Goal: Task Accomplishment & Management: Use online tool/utility

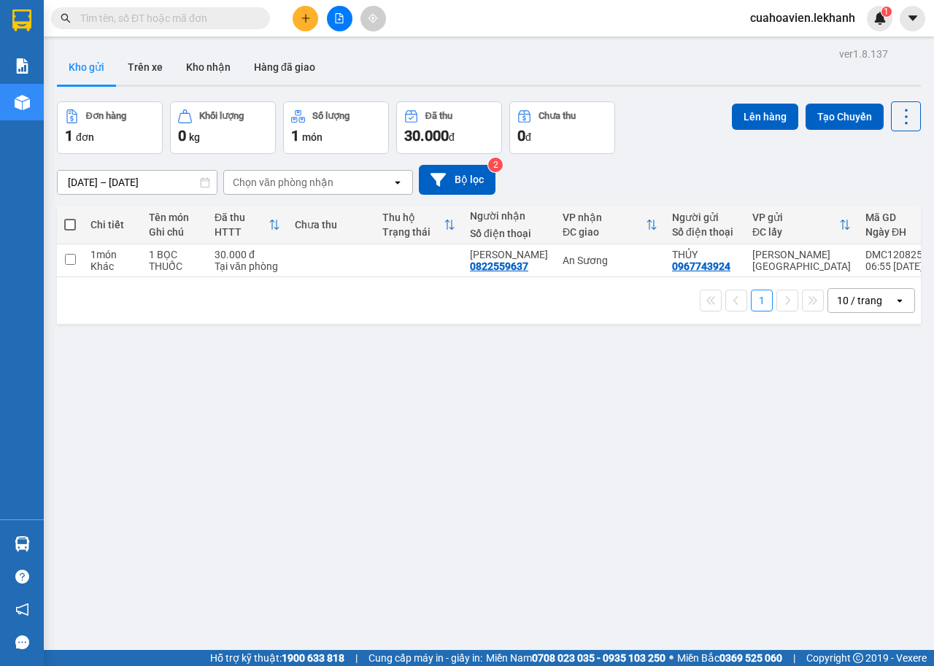
click at [304, 10] on button at bounding box center [306, 19] width 26 height 26
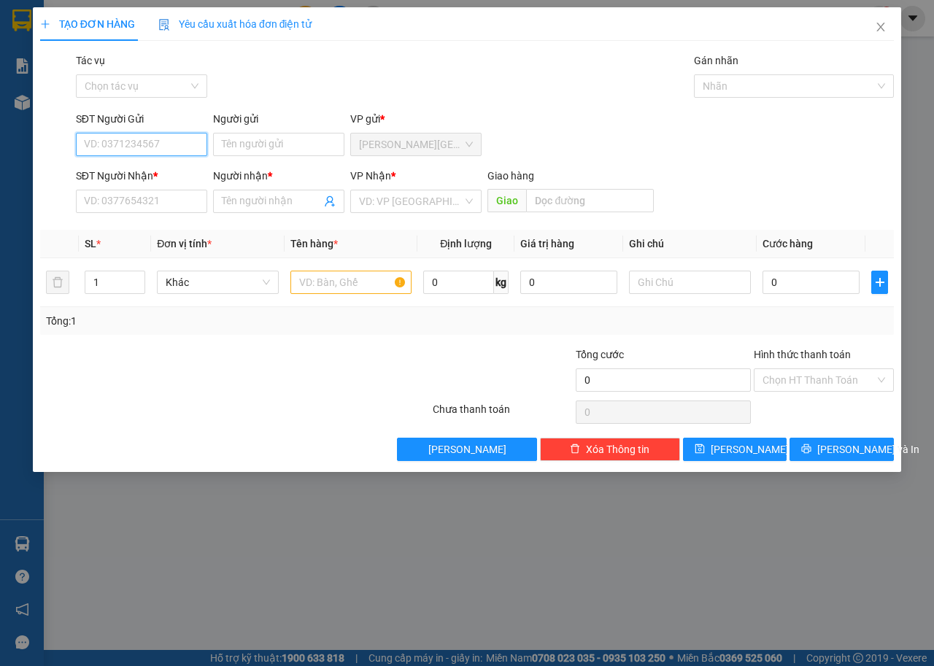
click at [171, 147] on input "SĐT Người Gửi" at bounding box center [141, 144] width 131 height 23
click at [142, 181] on div "0399649712 - LANH" at bounding box center [142, 174] width 114 height 16
type input "0399649712"
type input "LANH"
type input "0336832952"
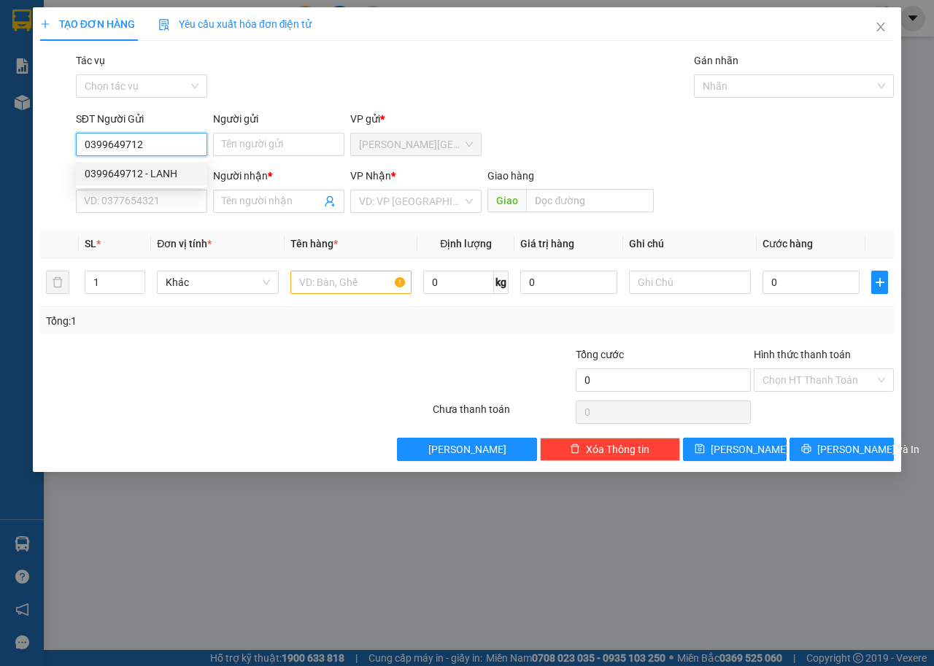
type input "HUỲNH TIỀN"
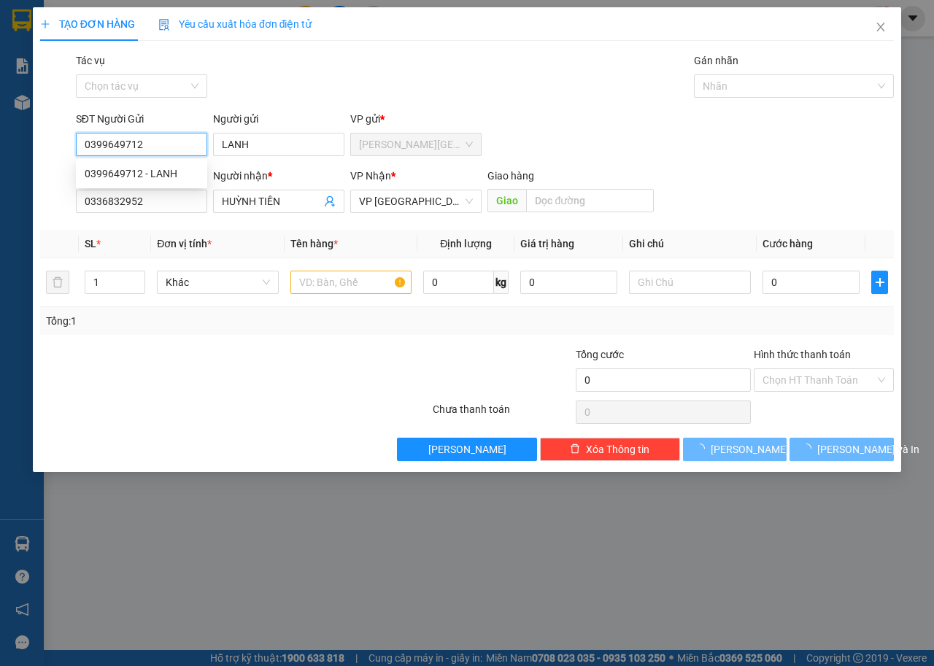
type input "30.000"
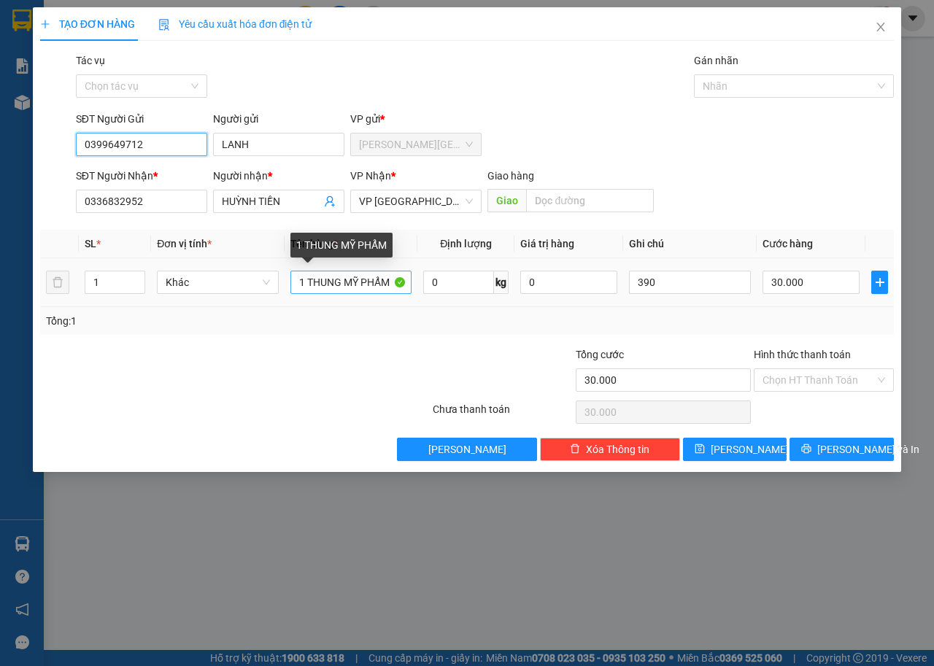
type input "0399649712"
drag, startPoint x: 395, startPoint y: 277, endPoint x: 164, endPoint y: 319, distance: 234.3
click at [164, 319] on div "SL * Đơn vị tính * Tên hàng * Định lượng Giá trị hàng Ghi chú Cước hàng 1 Khác …" at bounding box center [467, 282] width 854 height 105
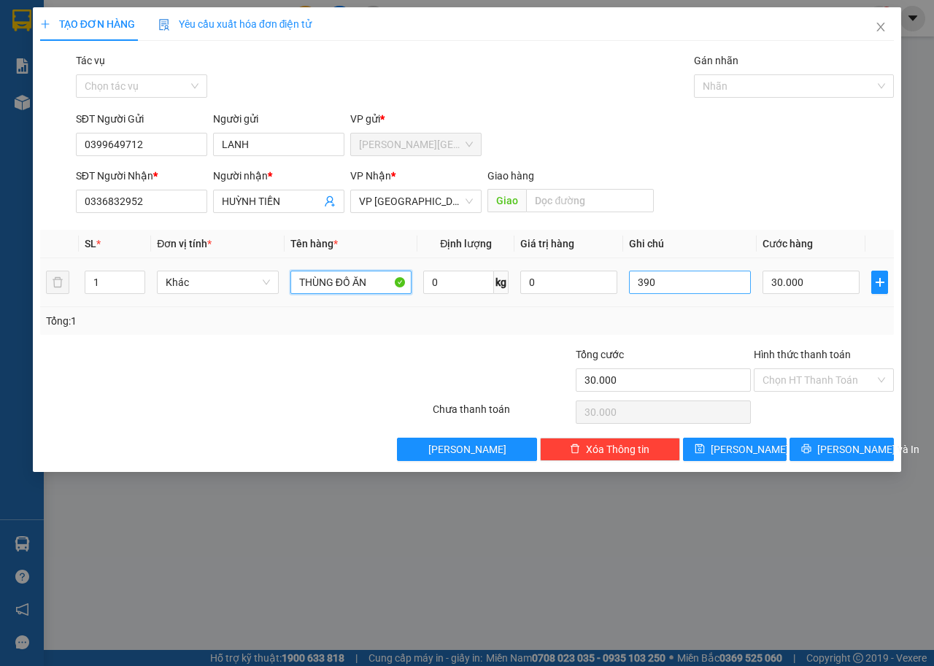
type input "THÙNG ĐỒ ĂN"
drag, startPoint x: 678, startPoint y: 275, endPoint x: 571, endPoint y: 296, distance: 109.4
click at [571, 296] on tr "1 Khác THÙNG ĐỒ ĂN 0 kg 0 390 30.000" at bounding box center [467, 282] width 854 height 49
click at [803, 371] on input "Hình thức thanh toán" at bounding box center [819, 380] width 112 height 22
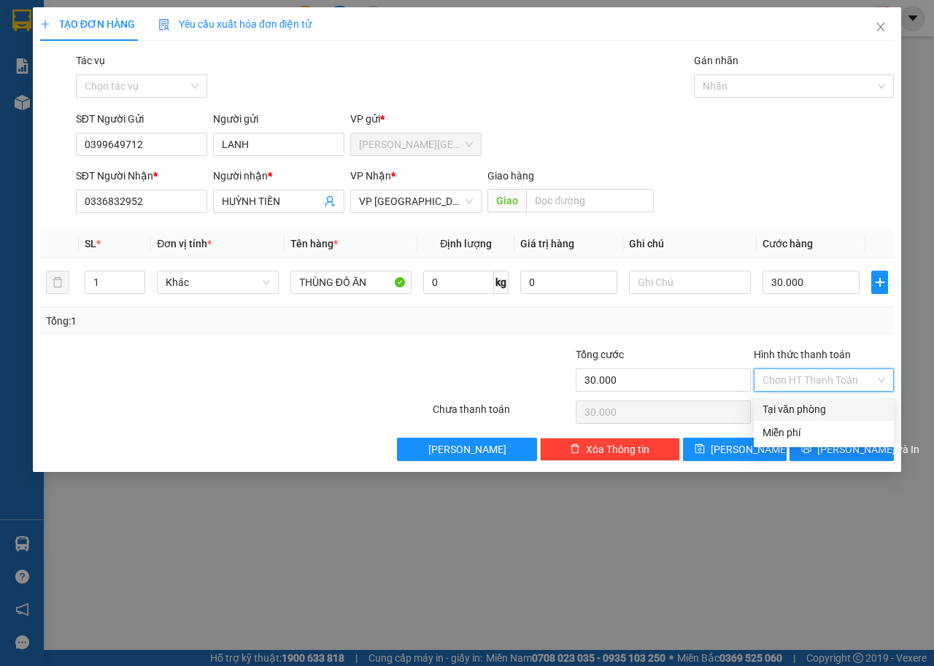
click at [810, 405] on div "Tại văn phòng" at bounding box center [824, 409] width 123 height 16
type input "0"
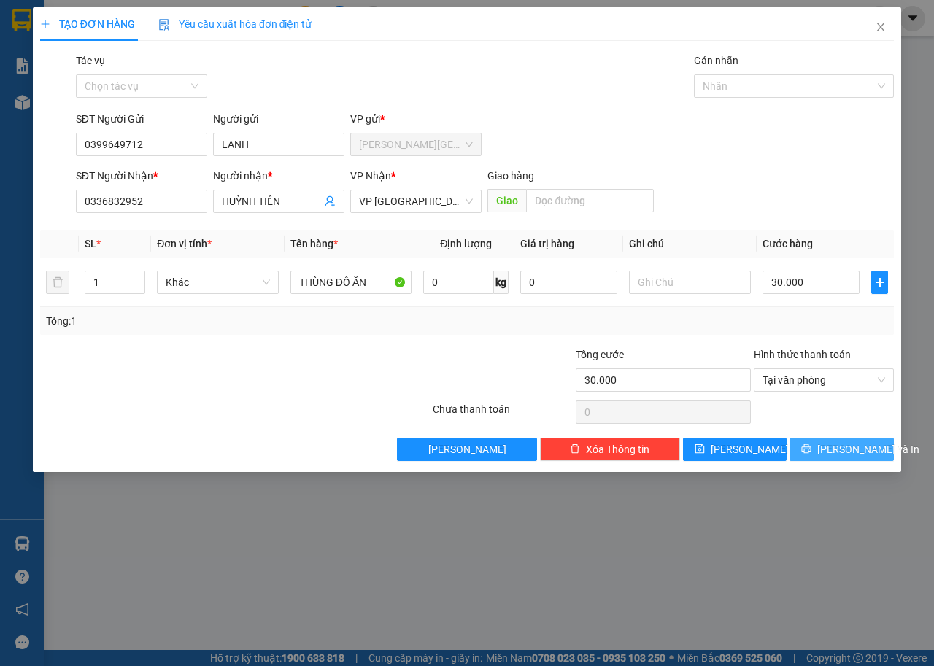
click at [839, 450] on span "[PERSON_NAME] và In" at bounding box center [868, 450] width 102 height 16
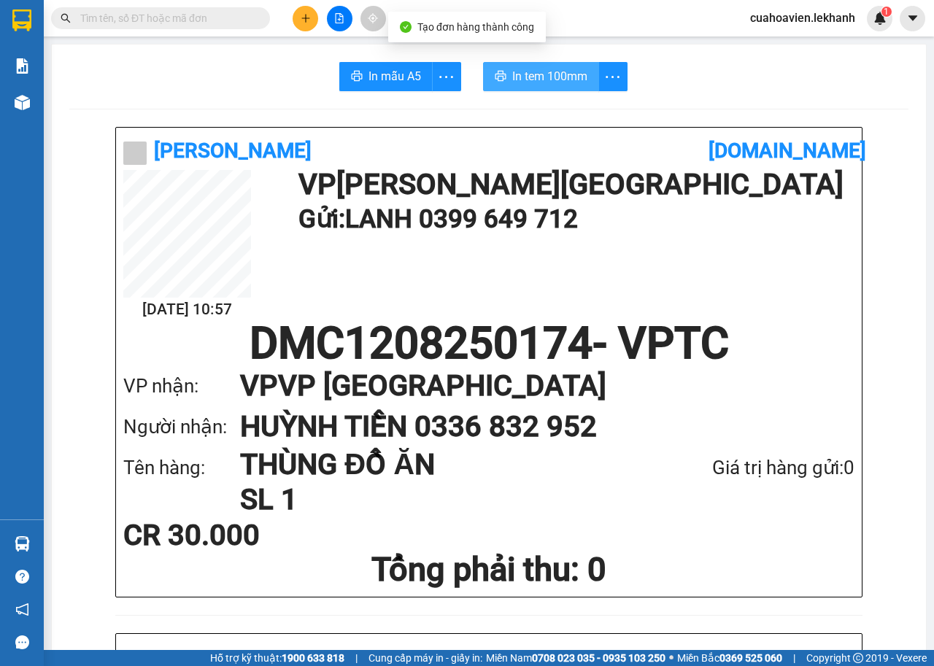
drag, startPoint x: 487, startPoint y: 63, endPoint x: 509, endPoint y: 66, distance: 22.7
click at [488, 63] on button "In tem 100mm" at bounding box center [541, 76] width 116 height 29
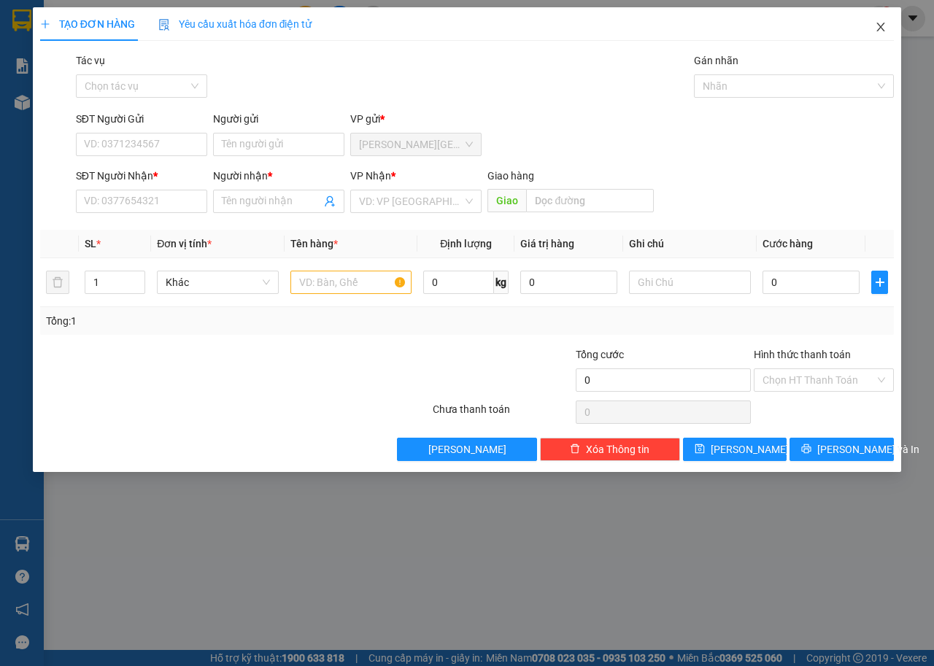
click at [878, 25] on icon "close" at bounding box center [881, 27] width 8 height 9
